Goal: Complete application form

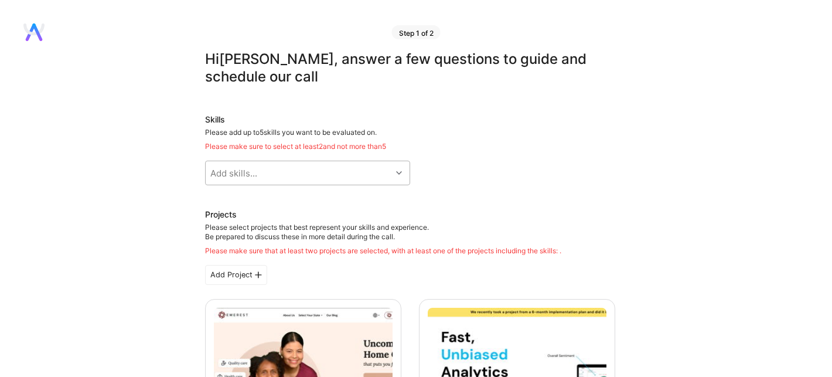
click at [399, 173] on icon at bounding box center [399, 173] width 6 height 6
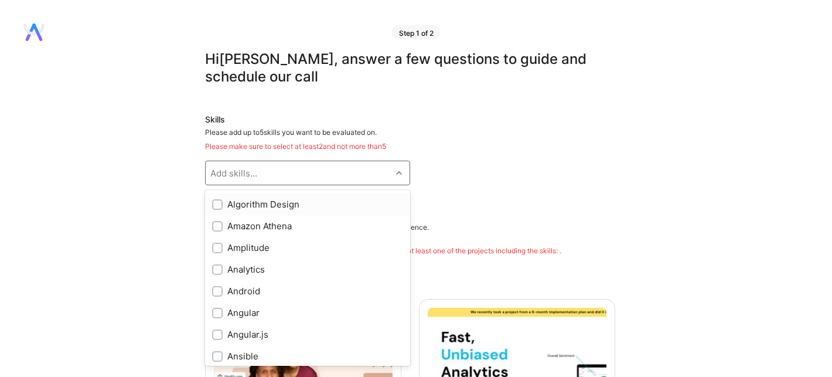
scroll to position [468, 0]
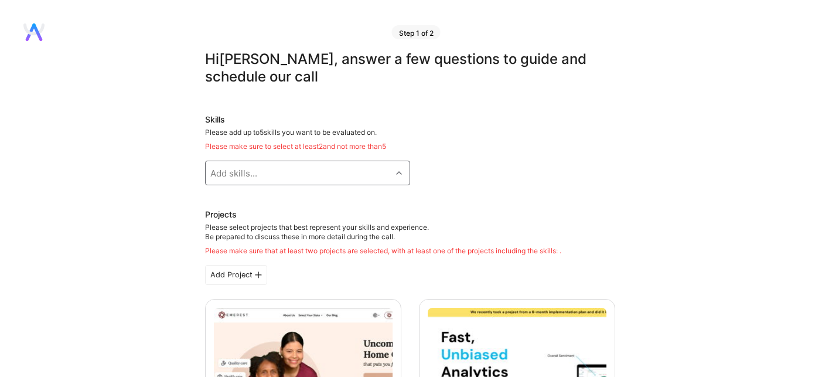
click at [248, 173] on div "Add skills..." at bounding box center [233, 173] width 47 height 12
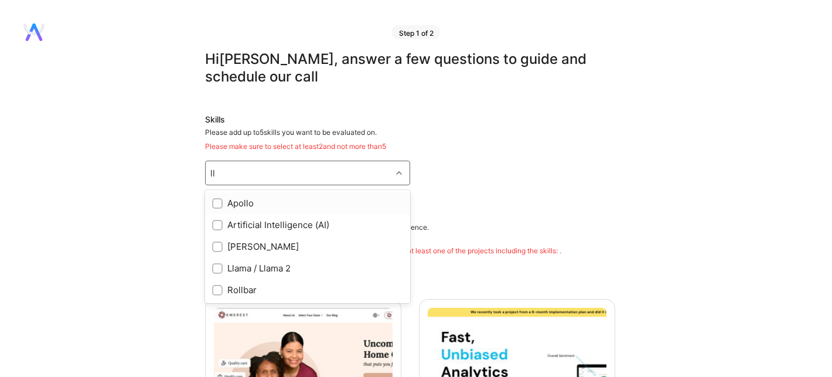
type input "l"
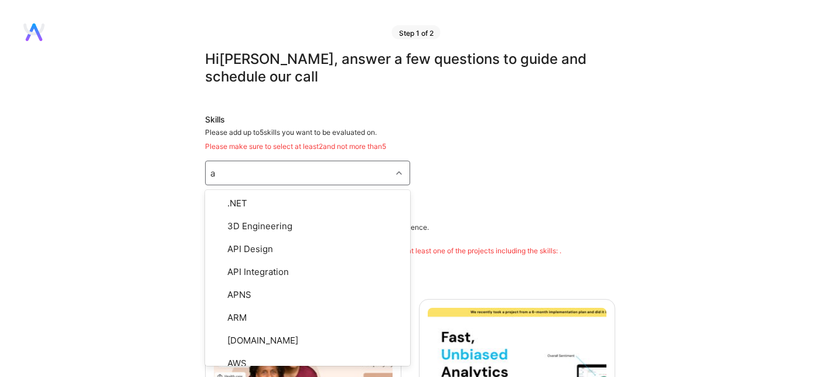
type input "ai"
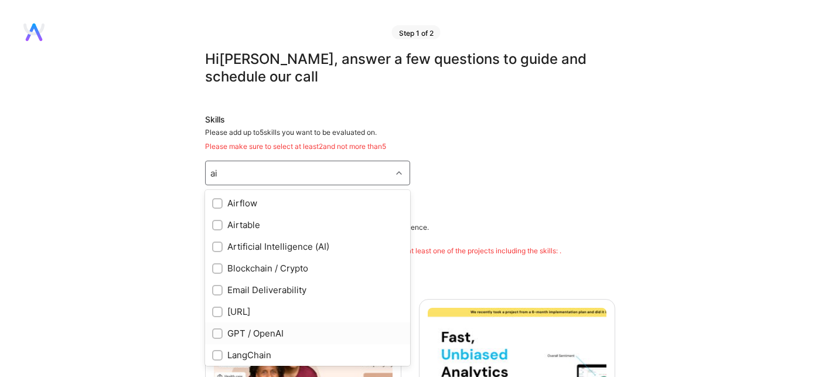
click at [220, 332] on input "checkbox" at bounding box center [218, 334] width 8 height 8
checkbox input "true"
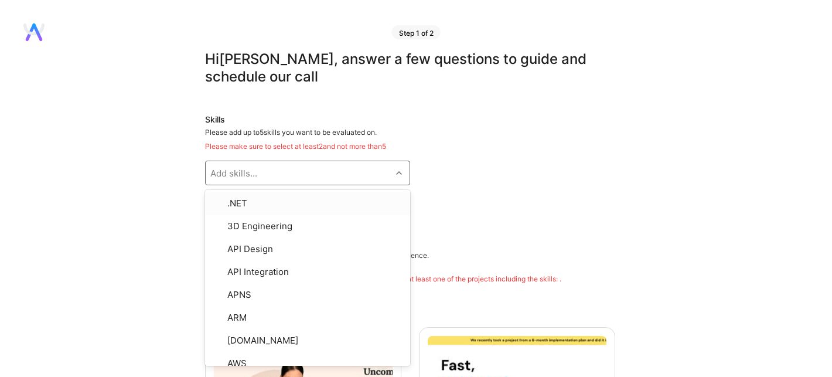
click at [253, 179] on div "Add skills..." at bounding box center [233, 173] width 47 height 12
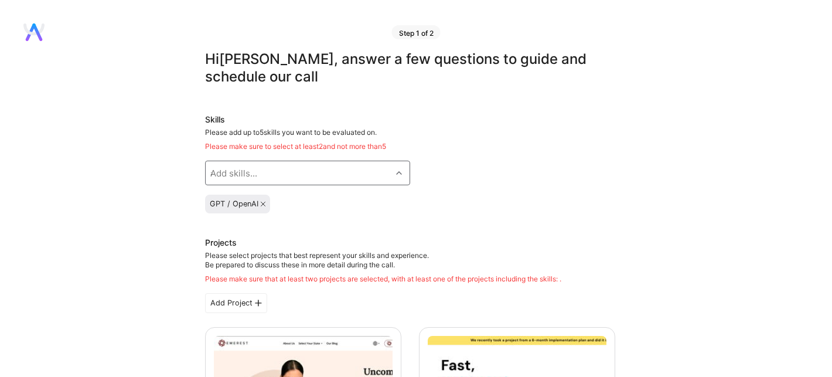
type input "ai"
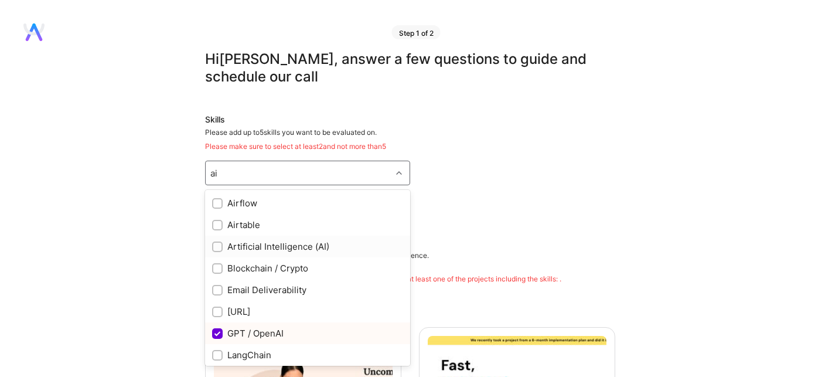
click at [220, 250] on input "checkbox" at bounding box center [218, 247] width 8 height 8
checkbox input "true"
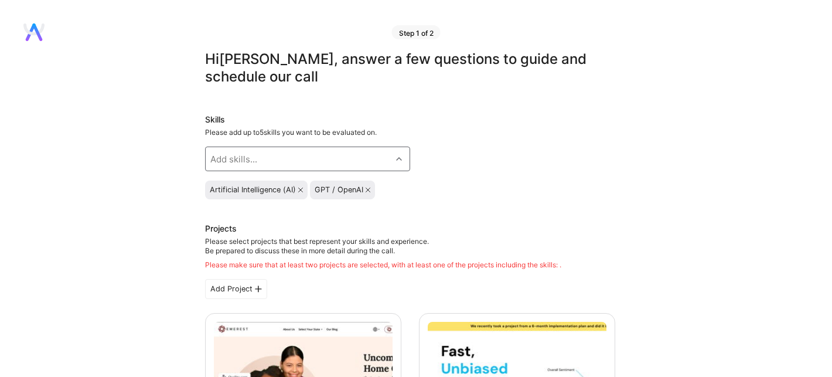
click at [261, 155] on div "Add skills..." at bounding box center [299, 158] width 186 height 23
type input "ai"
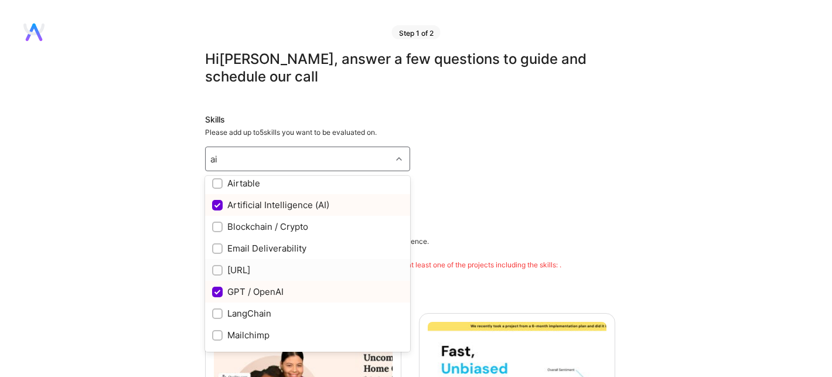
scroll to position [40, 0]
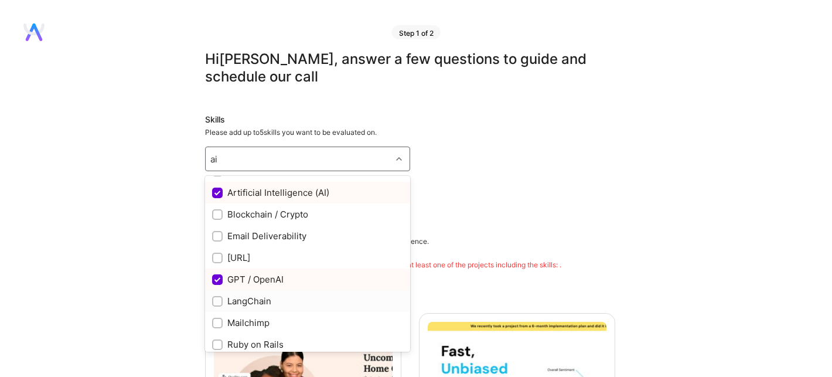
click at [218, 299] on input "checkbox" at bounding box center [218, 302] width 8 height 8
checkbox input "true"
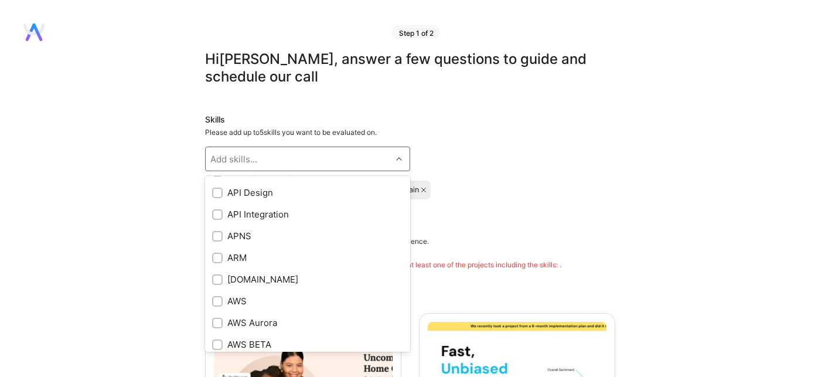
scroll to position [452, 0]
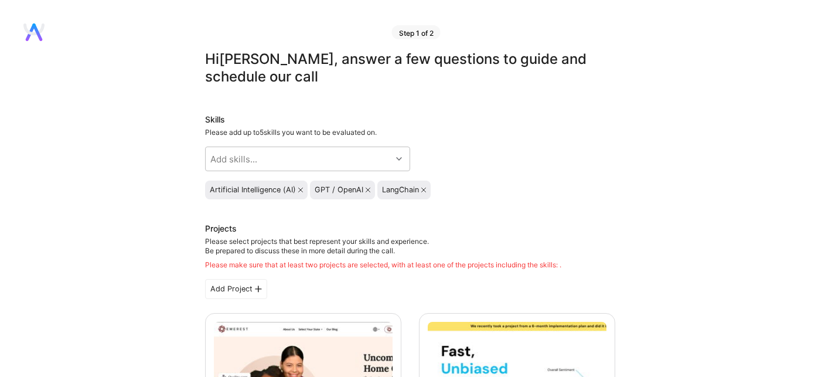
click at [514, 182] on div "Artificial Intelligence (AI) GPT / OpenAI LangChain" at bounding box center [410, 189] width 410 height 19
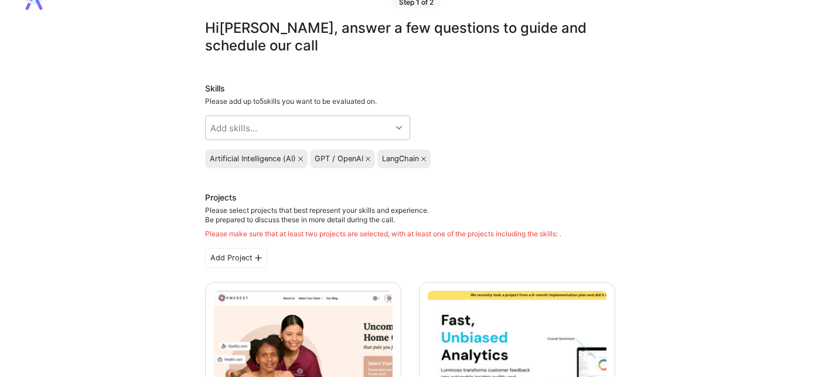
scroll to position [29, 0]
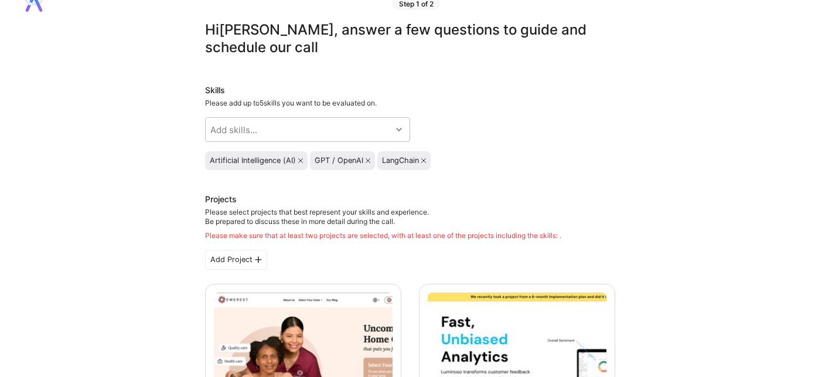
click at [257, 262] on icon at bounding box center [258, 259] width 7 height 7
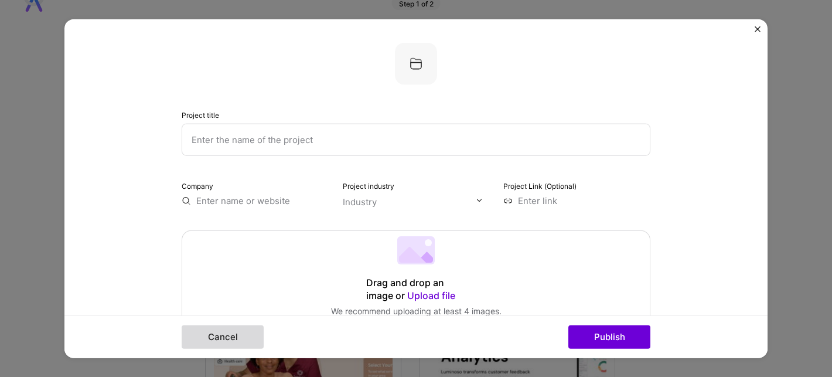
click at [223, 337] on button "Cancel" at bounding box center [223, 336] width 82 height 23
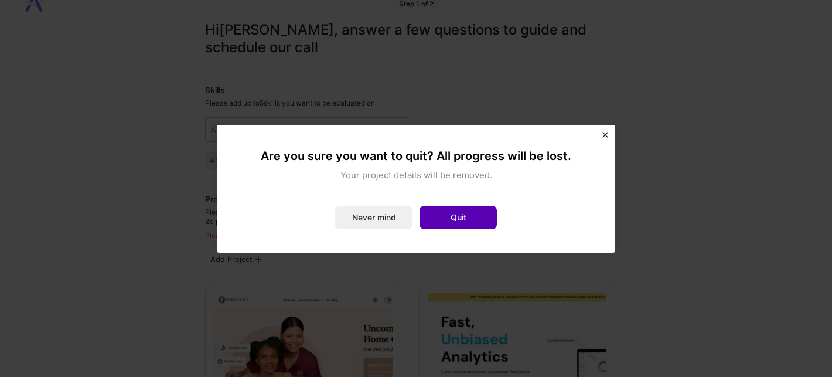
click at [459, 219] on button "Quit" at bounding box center [458, 217] width 77 height 23
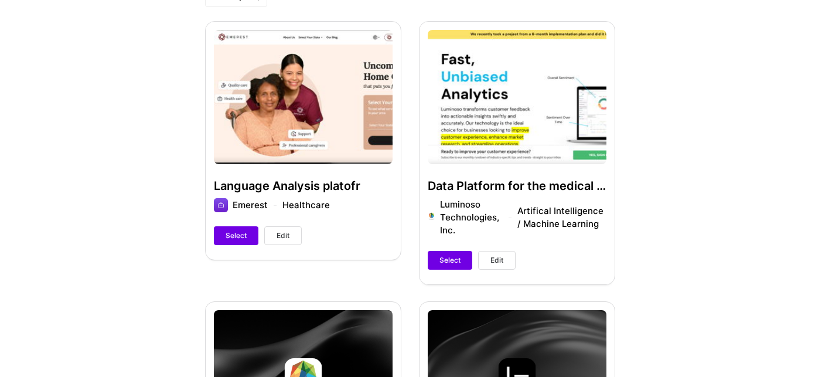
scroll to position [313, 0]
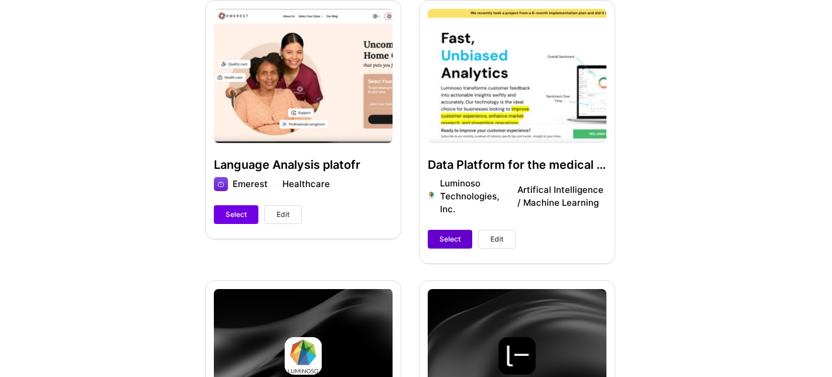
click at [443, 237] on span "Select" at bounding box center [450, 239] width 21 height 11
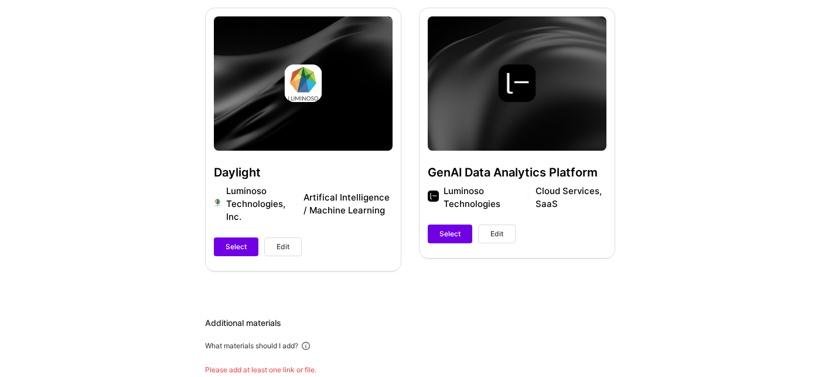
scroll to position [604, 0]
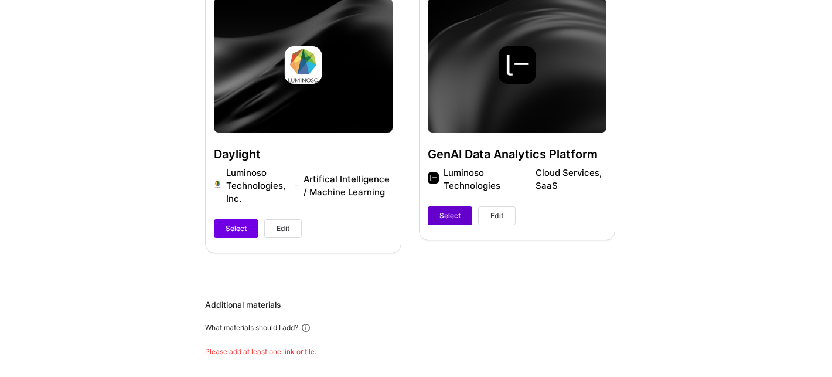
click at [449, 217] on span "Select" at bounding box center [450, 215] width 21 height 11
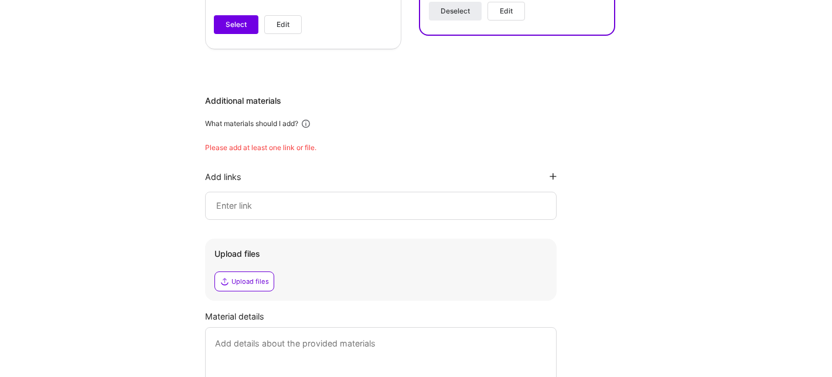
scroll to position [772, 0]
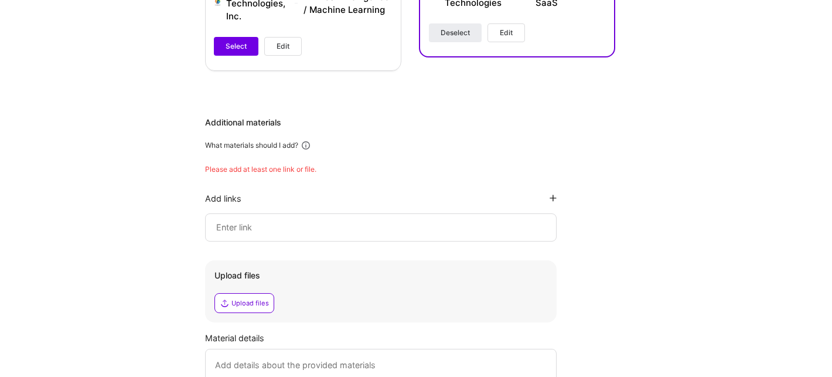
click at [420, 233] on input at bounding box center [381, 227] width 332 height 14
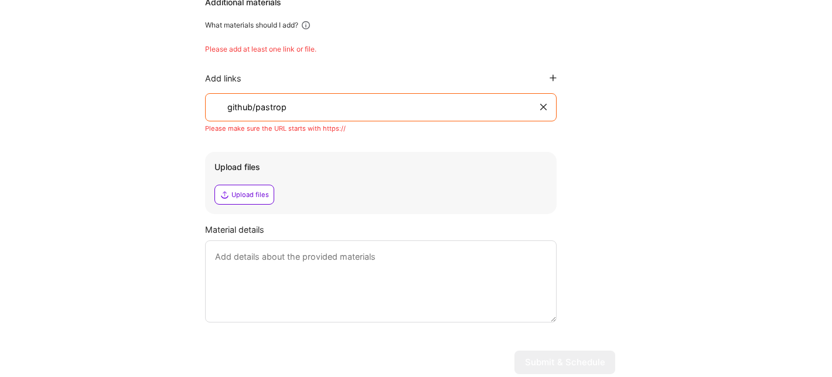
scroll to position [894, 0]
click at [228, 105] on input "github/pastrop" at bounding box center [382, 106] width 312 height 14
click at [326, 107] on input "[URL]" at bounding box center [382, 106] width 312 height 14
click at [369, 133] on div "Additional materials What materials should I add? Please add at least one link …" at bounding box center [410, 158] width 410 height 326
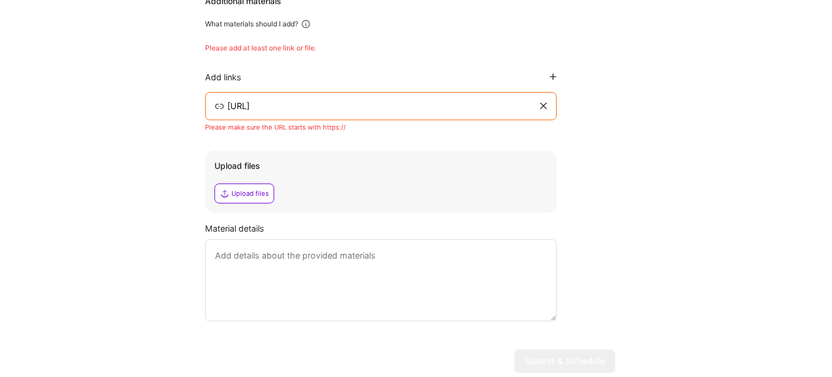
drag, startPoint x: 329, startPoint y: 108, endPoint x: 189, endPoint y: 85, distance: 141.3
paste input ".com/"
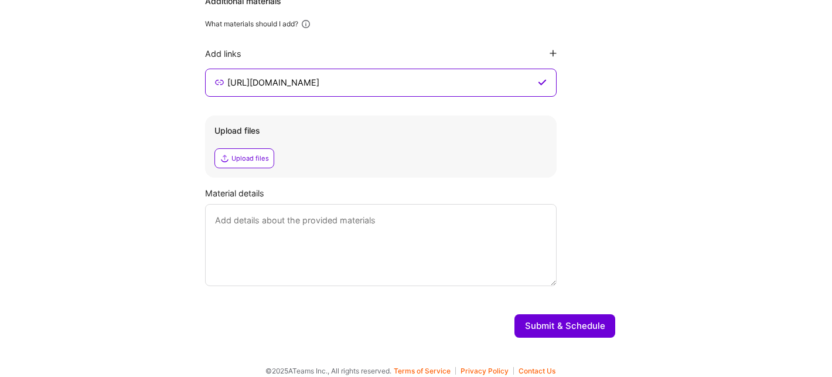
type input "[URL][DOMAIN_NAME]"
click at [591, 327] on button "Submit & Schedule" at bounding box center [565, 325] width 101 height 23
